Goal: Information Seeking & Learning: Learn about a topic

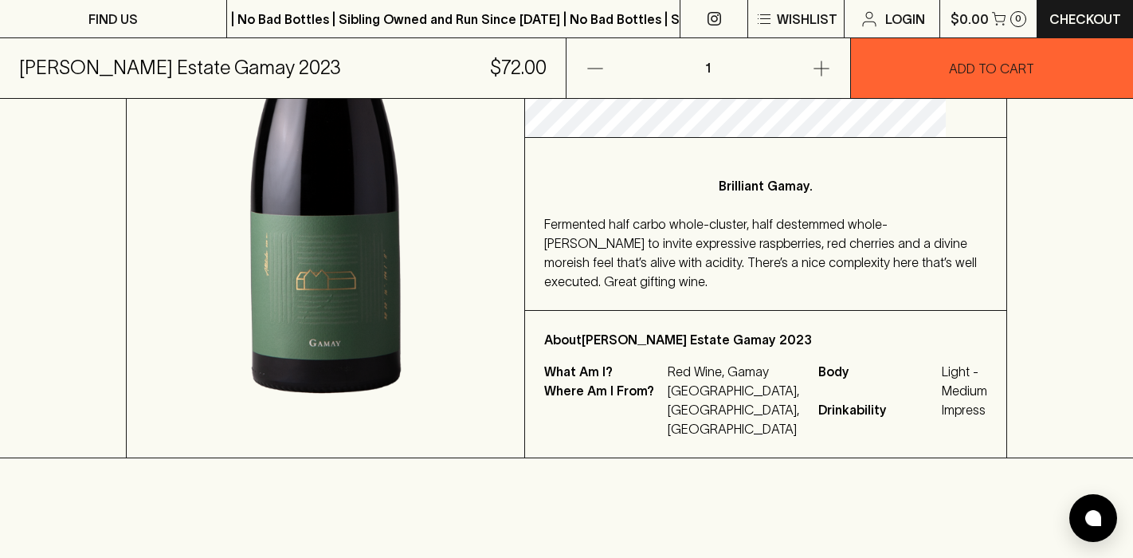
scroll to position [382, 0]
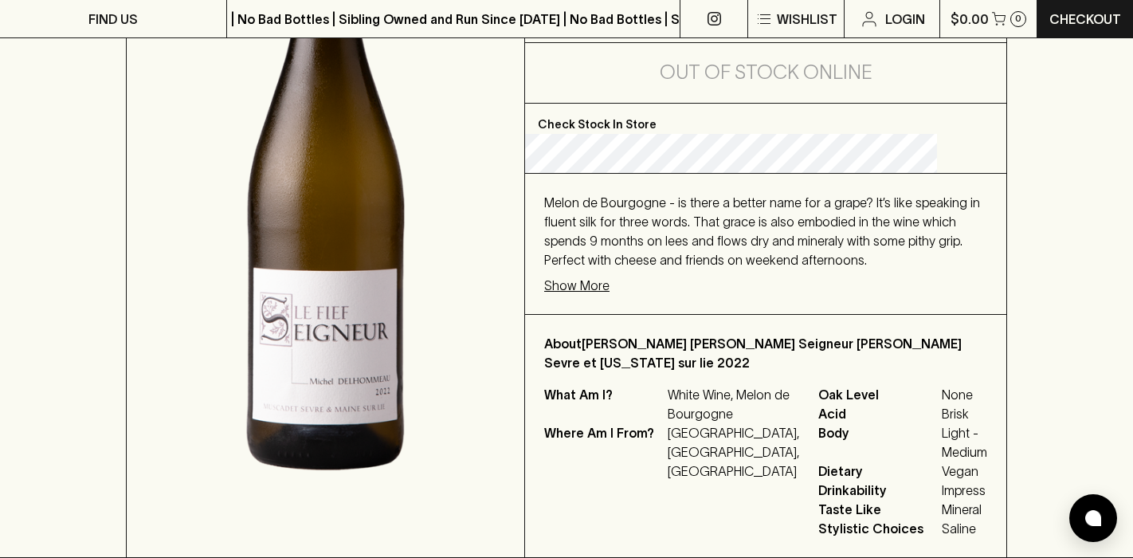
scroll to position [374, 0]
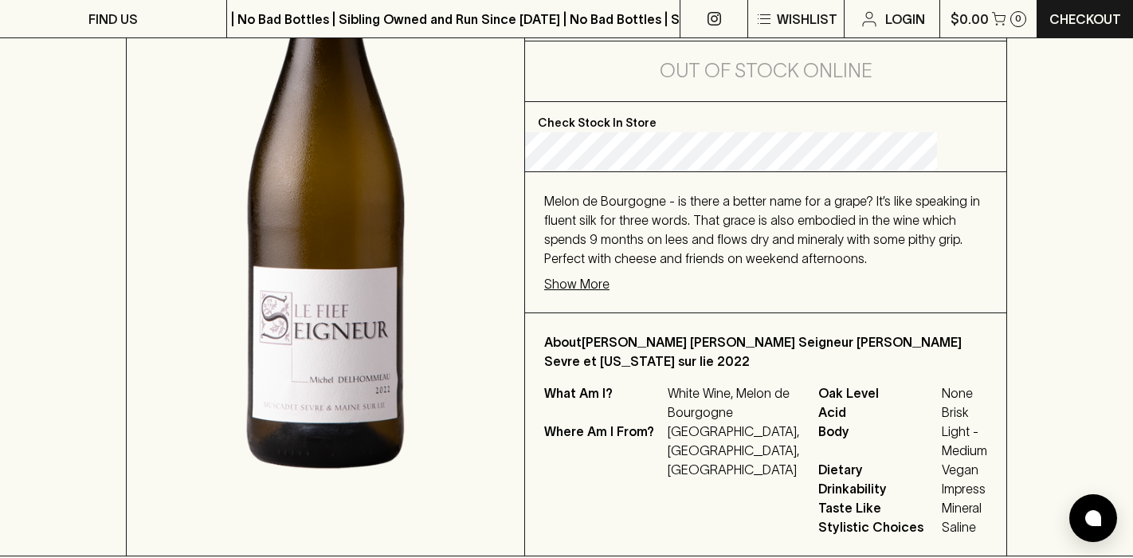
click at [609, 282] on p "Show More" at bounding box center [576, 283] width 65 height 19
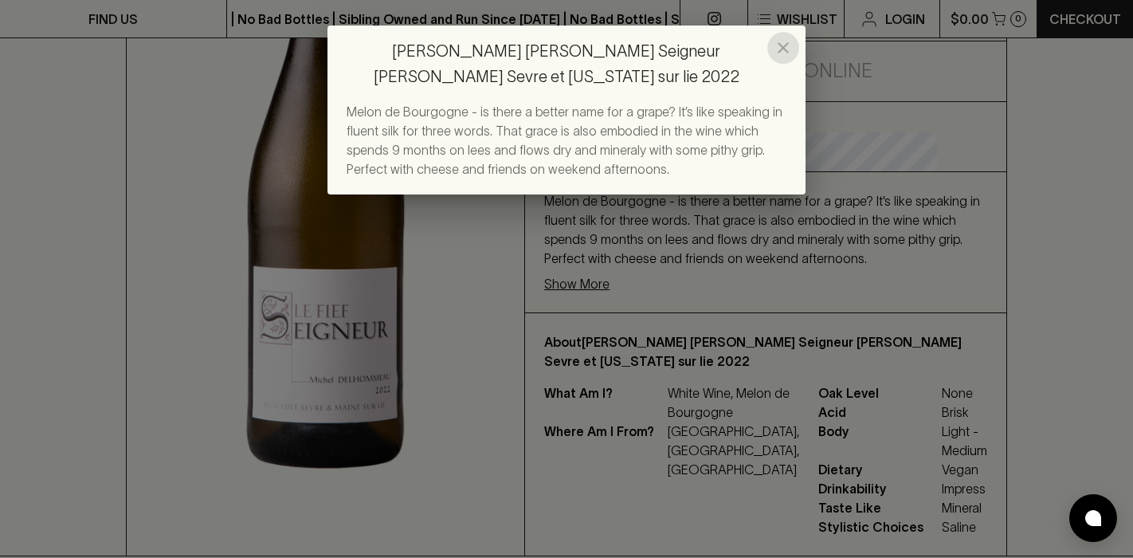
click at [781, 45] on icon "close" at bounding box center [782, 47] width 19 height 19
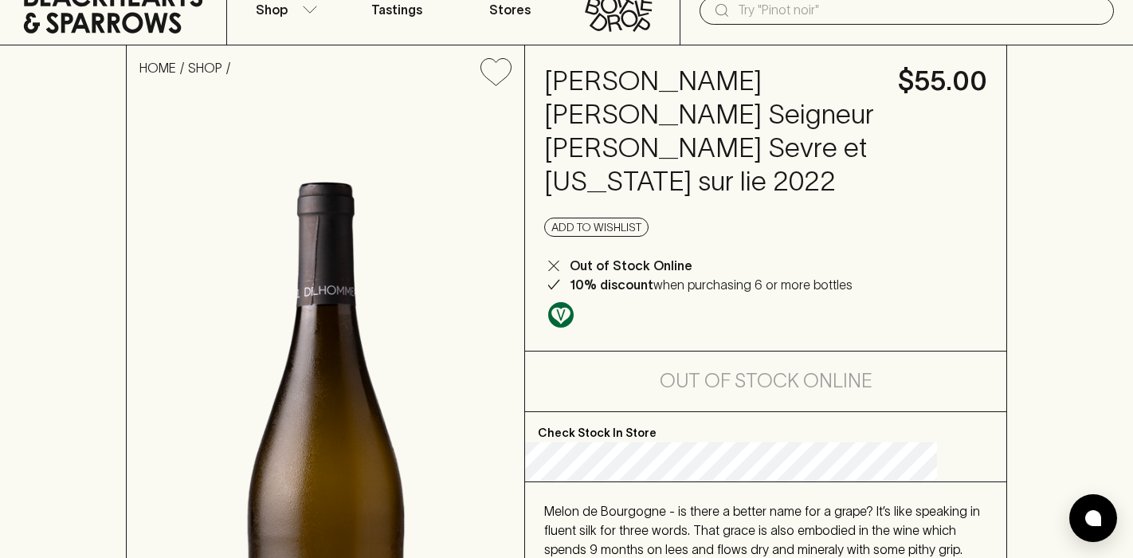
scroll to position [61, 0]
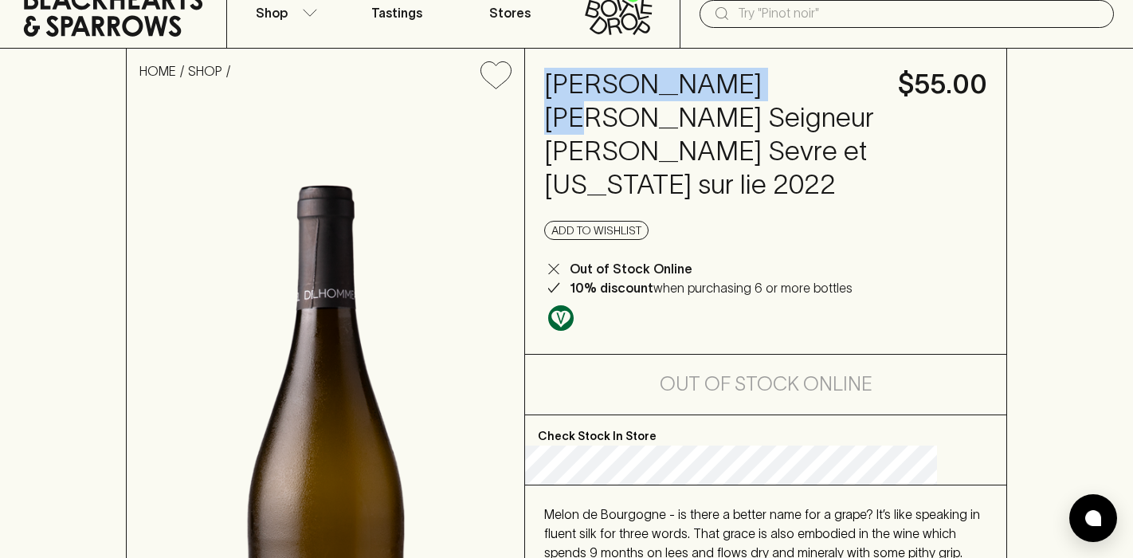
drag, startPoint x: 581, startPoint y: 80, endPoint x: 820, endPoint y: 88, distance: 239.1
click at [820, 88] on h4 "Michel Delhommeau Le Fief Seigneur Muscadet Sevre et Maine sur lie 2022" at bounding box center [711, 135] width 335 height 134
copy h4 "Michel Delhommeau"
